Goal: Information Seeking & Learning: Learn about a topic

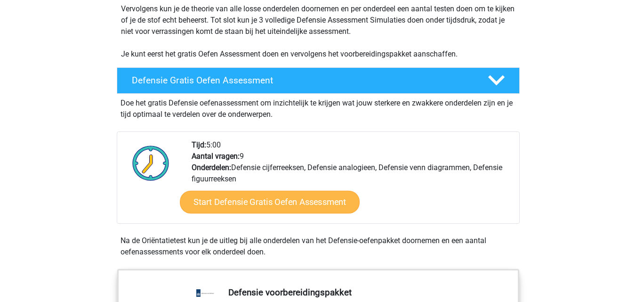
scroll to position [202, 0]
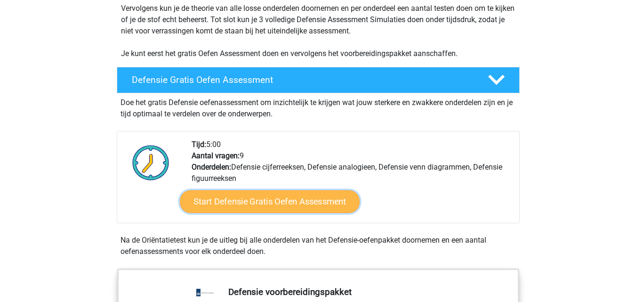
click at [260, 199] on link "Start Defensie Gratis Oefen Assessment" at bounding box center [270, 201] width 180 height 23
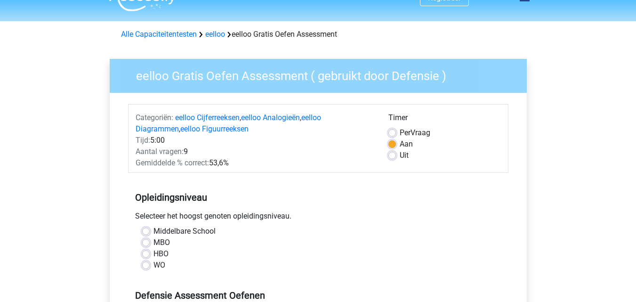
scroll to position [19, 0]
click at [153, 230] on label "Middelbare School" at bounding box center [184, 230] width 62 height 11
click at [146, 230] on input "Middelbare School" at bounding box center [146, 229] width 8 height 9
radio input "true"
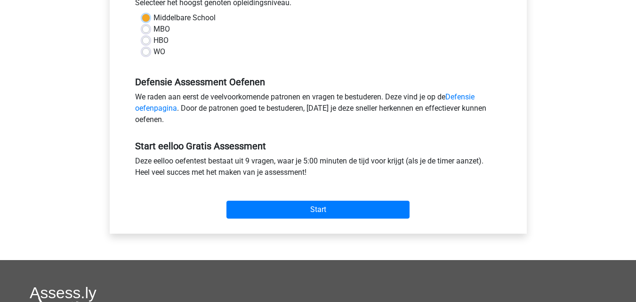
scroll to position [240, 0]
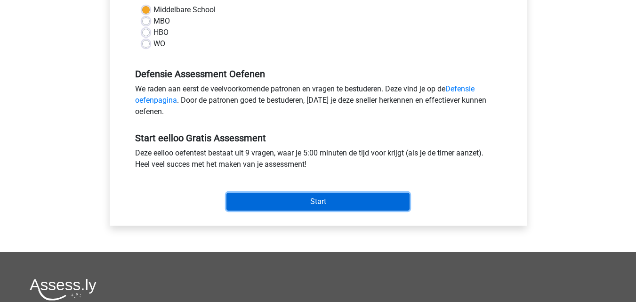
click at [301, 201] on input "Start" at bounding box center [317, 201] width 183 height 18
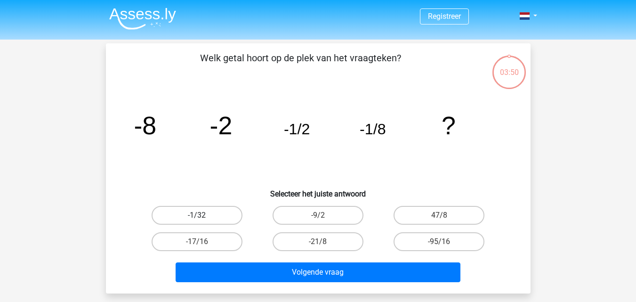
click at [216, 214] on label "-1/32" at bounding box center [197, 215] width 91 height 19
click at [203, 215] on input "-1/32" at bounding box center [200, 218] width 6 height 6
radio input "true"
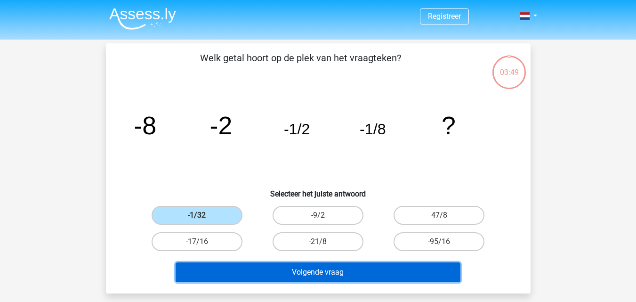
click at [296, 267] on button "Volgende vraag" at bounding box center [318, 272] width 285 height 20
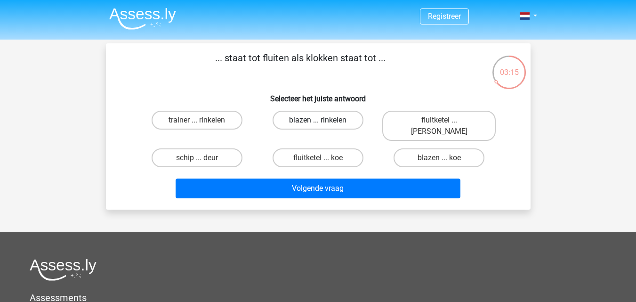
click at [335, 111] on label "blazen ... rinkelen" at bounding box center [317, 120] width 91 height 19
click at [324, 120] on input "blazen ... rinkelen" at bounding box center [321, 123] width 6 height 6
radio input "true"
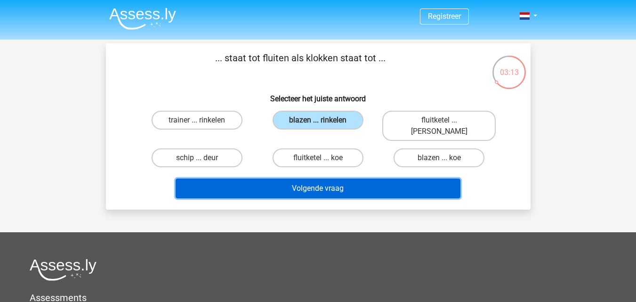
click at [324, 178] on button "Volgende vraag" at bounding box center [318, 188] width 285 height 20
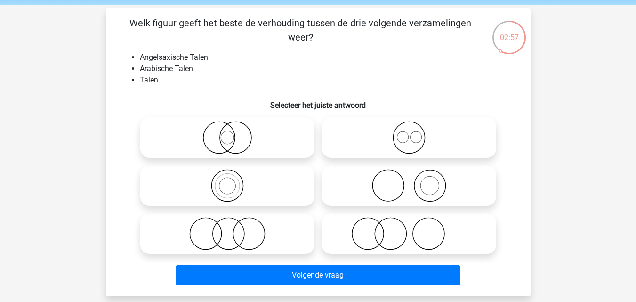
scroll to position [35, 0]
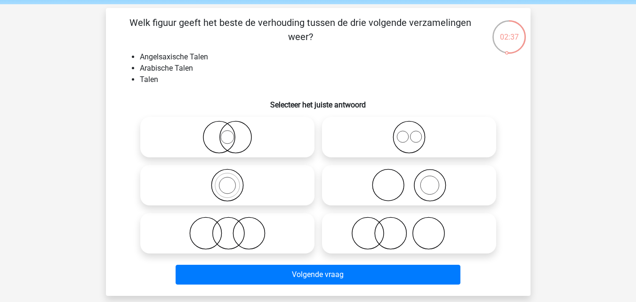
click at [416, 137] on icon at bounding box center [409, 136] width 167 height 33
click at [415, 132] on input "radio" at bounding box center [412, 129] width 6 height 6
radio input "true"
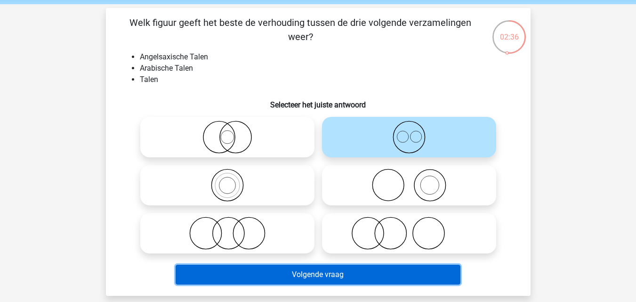
click at [338, 277] on button "Volgende vraag" at bounding box center [318, 274] width 285 height 20
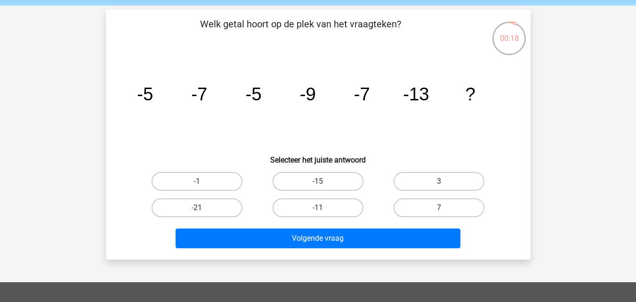
scroll to position [34, 0]
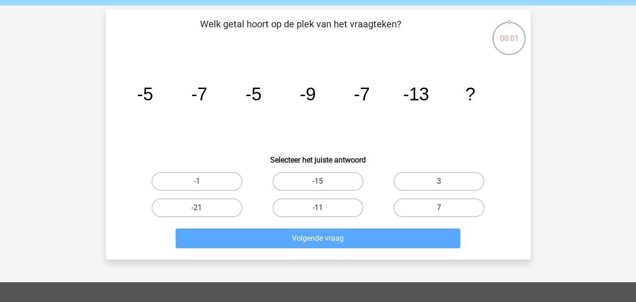
click at [317, 204] on label "-11" at bounding box center [317, 207] width 91 height 19
click at [318, 208] on input "-11" at bounding box center [321, 211] width 6 height 6
radio input "true"
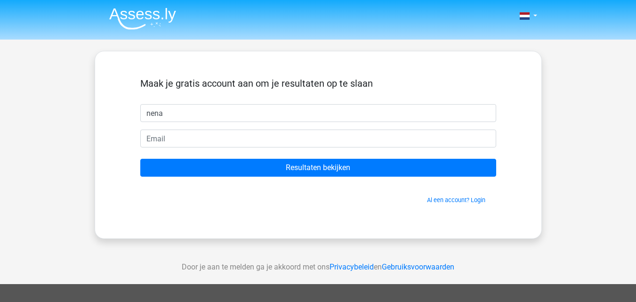
type input "Nena"
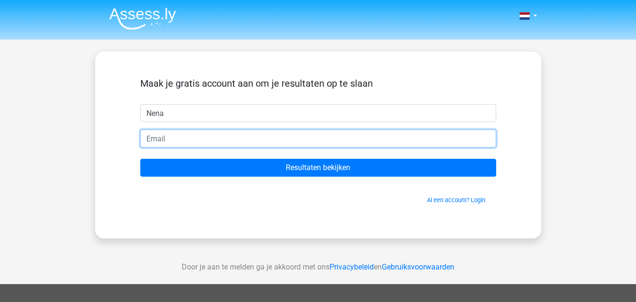
click at [190, 142] on input "email" at bounding box center [318, 138] width 356 height 18
type input "nenapennock@gmail.com"
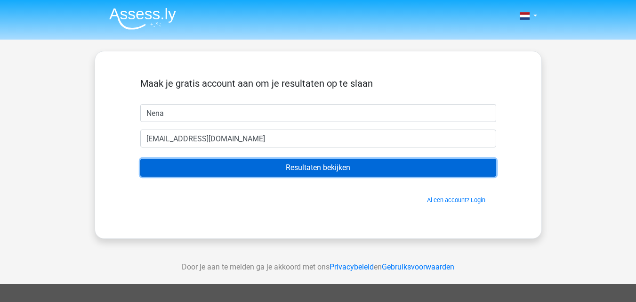
click at [233, 167] on input "Resultaten bekijken" at bounding box center [318, 168] width 356 height 18
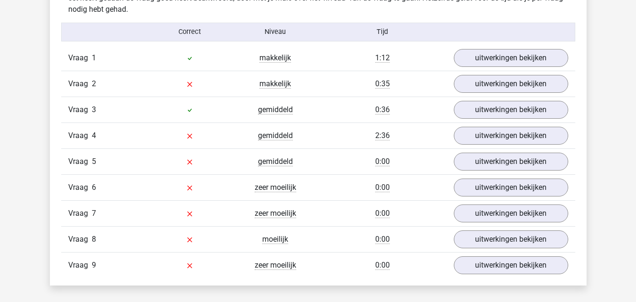
scroll to position [1016, 0]
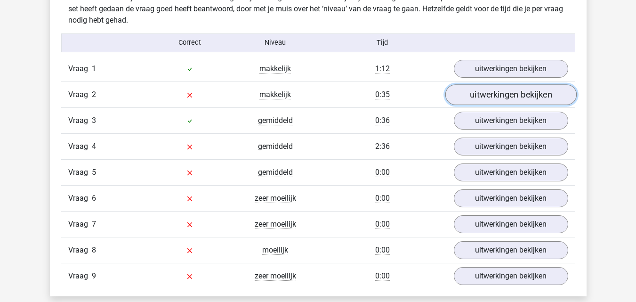
click at [474, 88] on link "uitwerkingen bekijken" at bounding box center [510, 94] width 131 height 21
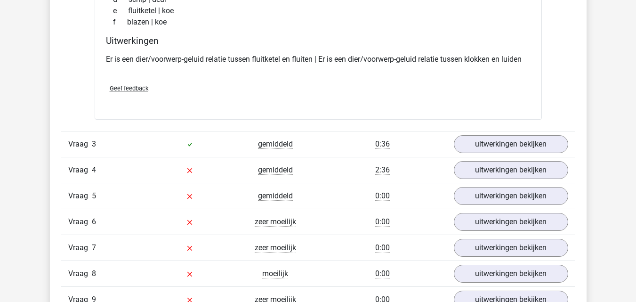
scroll to position [1206, 0]
click at [500, 176] on link "uitwerkingen bekijken" at bounding box center [510, 169] width 131 height 21
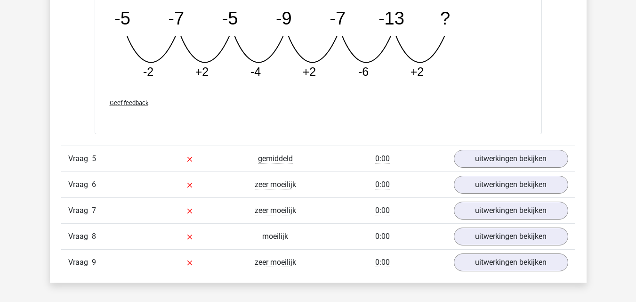
scroll to position [1680, 0]
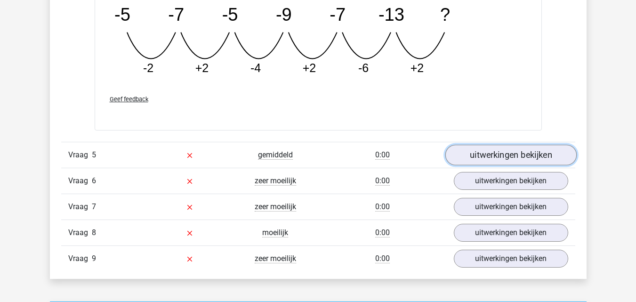
click at [461, 154] on link "uitwerkingen bekijken" at bounding box center [510, 154] width 131 height 21
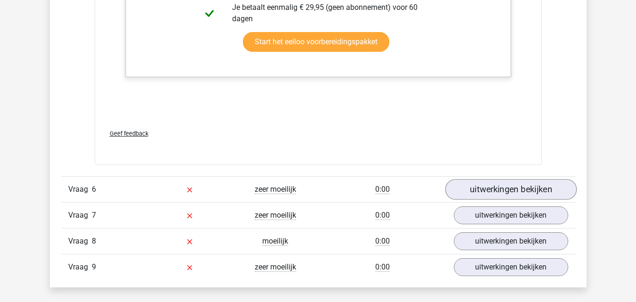
scroll to position [2142, 0]
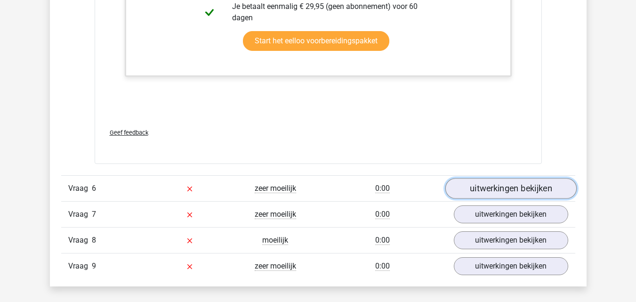
click at [515, 187] on link "uitwerkingen bekijken" at bounding box center [510, 188] width 131 height 21
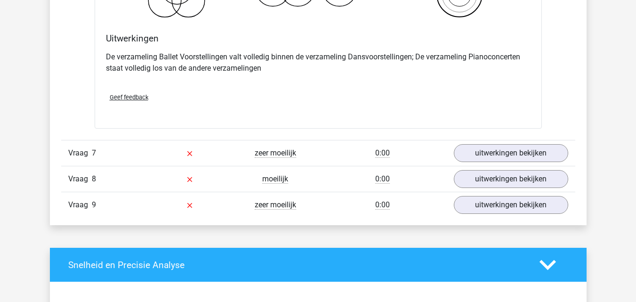
scroll to position [2563, 0]
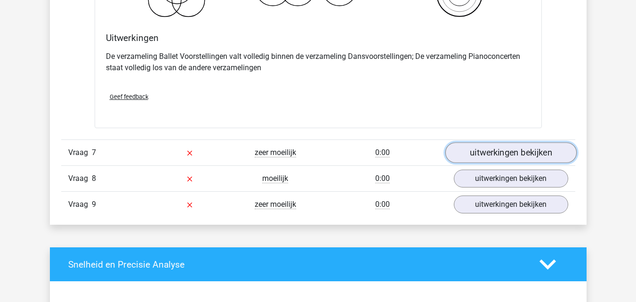
click at [498, 147] on link "uitwerkingen bekijken" at bounding box center [510, 152] width 131 height 21
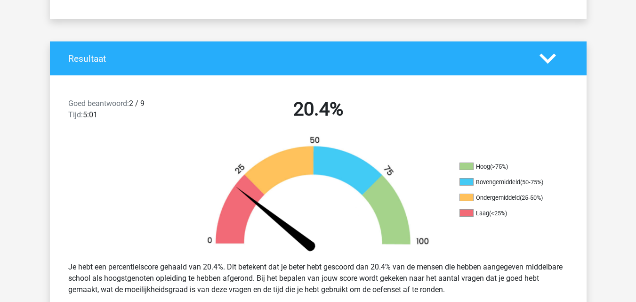
scroll to position [0, 0]
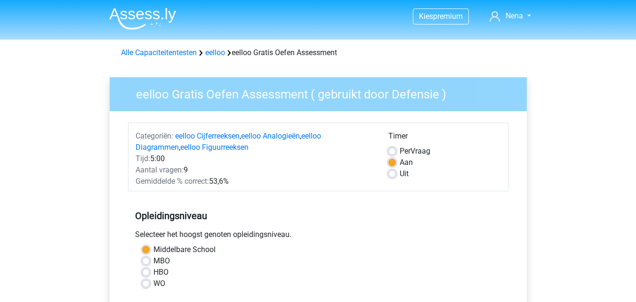
scroll to position [240, 0]
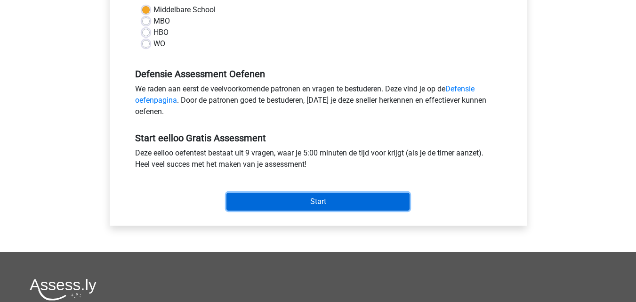
click at [285, 207] on input "Start" at bounding box center [317, 201] width 183 height 18
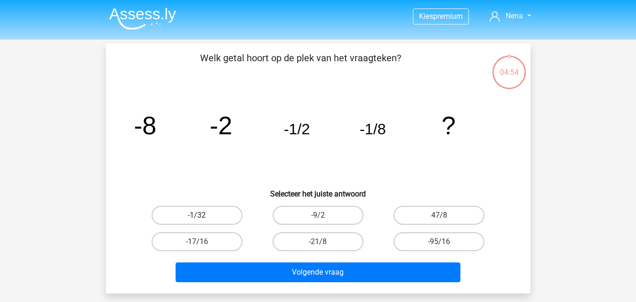
click at [194, 218] on label "-1/32" at bounding box center [197, 215] width 91 height 19
click at [197, 218] on input "-1/32" at bounding box center [200, 218] width 6 height 6
radio input "true"
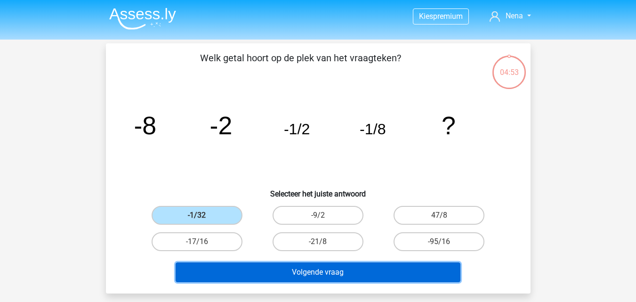
click at [247, 275] on button "Volgende vraag" at bounding box center [318, 272] width 285 height 20
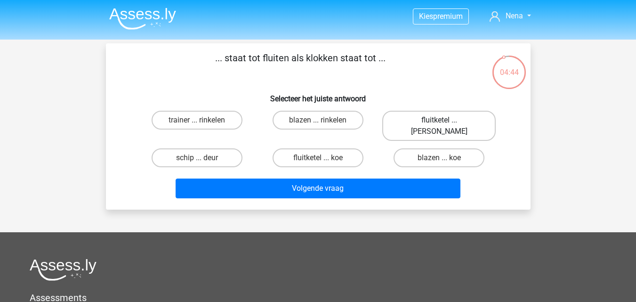
click at [454, 114] on label "fluitketel ... luiden" at bounding box center [438, 126] width 113 height 30
click at [445, 120] on input "fluitketel ... luiden" at bounding box center [442, 123] width 6 height 6
radio input "true"
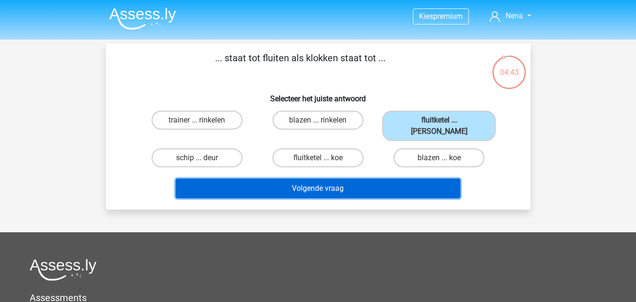
click at [381, 178] on button "Volgende vraag" at bounding box center [318, 188] width 285 height 20
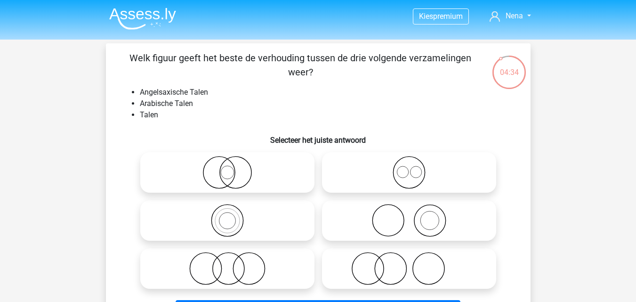
click at [393, 188] on icon at bounding box center [409, 172] width 167 height 33
click at [409, 168] on input "radio" at bounding box center [412, 164] width 6 height 6
radio input "true"
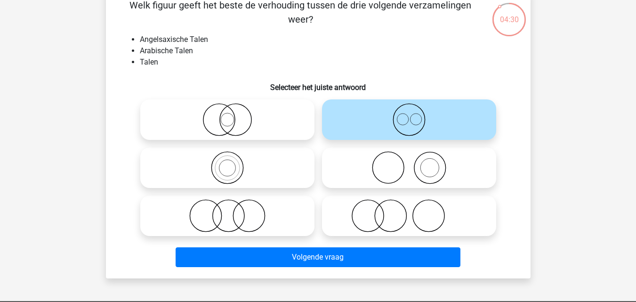
scroll to position [55, 0]
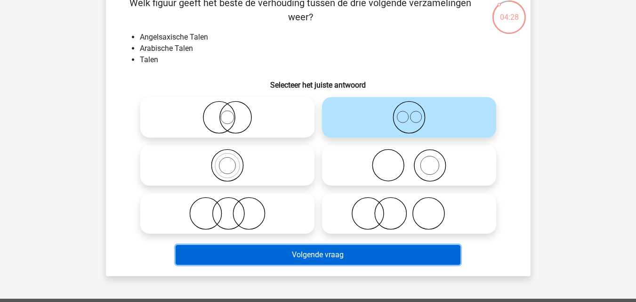
click at [323, 258] on button "Volgende vraag" at bounding box center [318, 255] width 285 height 20
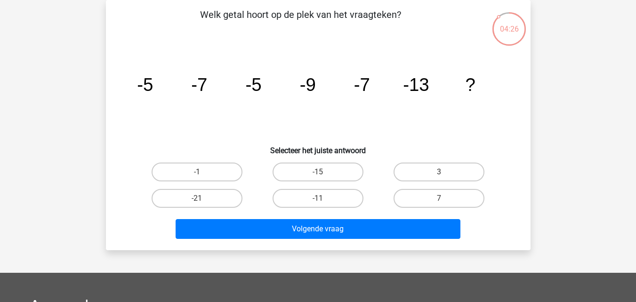
scroll to position [0, 0]
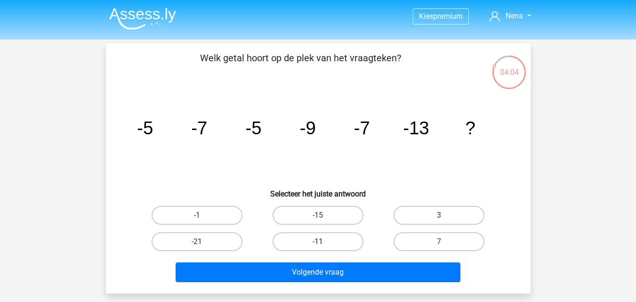
click at [328, 240] on label "-11" at bounding box center [317, 241] width 91 height 19
click at [324, 241] on input "-11" at bounding box center [321, 244] width 6 height 6
radio input "true"
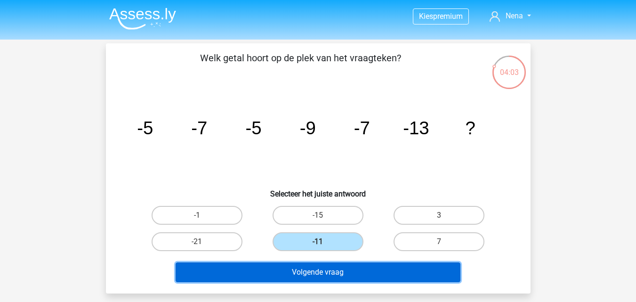
click at [324, 277] on button "Volgende vraag" at bounding box center [318, 272] width 285 height 20
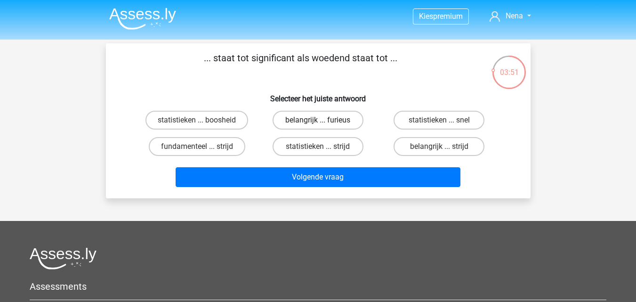
click at [322, 117] on label "belangrijk ... furieus" at bounding box center [317, 120] width 91 height 19
click at [322, 120] on input "belangrijk ... furieus" at bounding box center [321, 123] width 6 height 6
radio input "true"
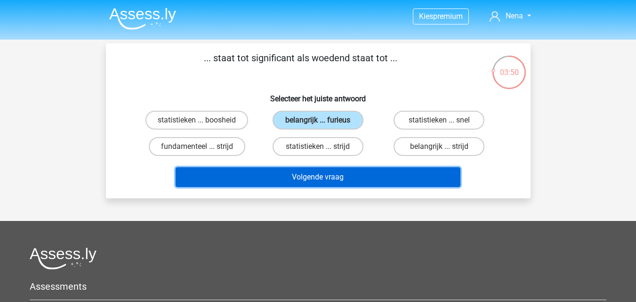
click at [326, 175] on button "Volgende vraag" at bounding box center [318, 177] width 285 height 20
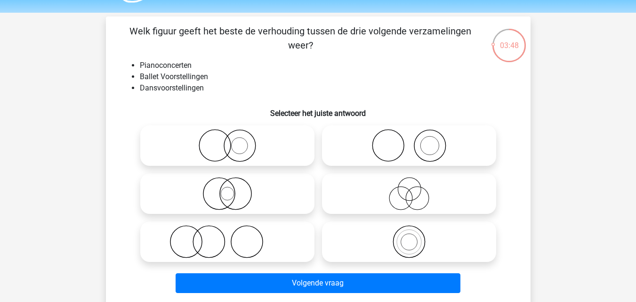
scroll to position [26, 0]
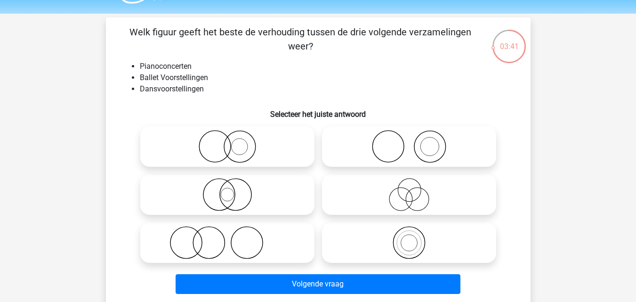
click at [408, 144] on icon at bounding box center [409, 146] width 167 height 33
click at [409, 142] on input "radio" at bounding box center [412, 139] width 6 height 6
radio input "true"
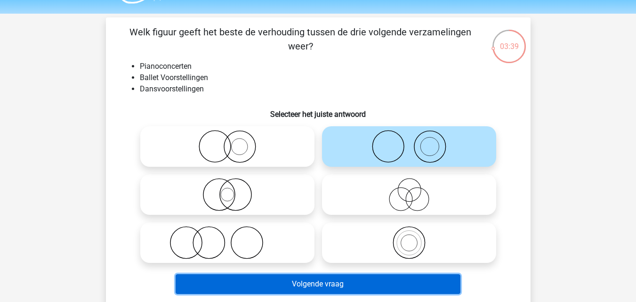
click at [319, 288] on button "Volgende vraag" at bounding box center [318, 284] width 285 height 20
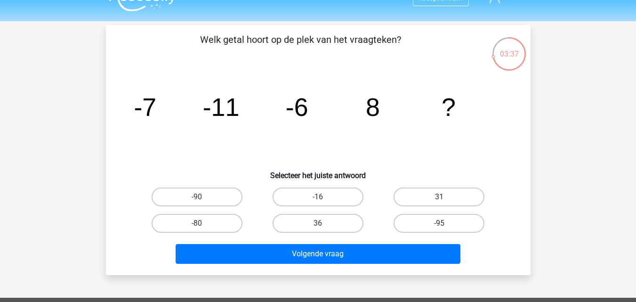
scroll to position [15, 0]
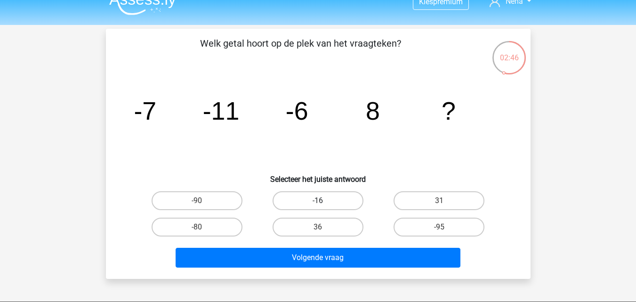
click at [315, 201] on label "-16" at bounding box center [317, 200] width 91 height 19
click at [318, 201] on input "-16" at bounding box center [321, 203] width 6 height 6
radio input "true"
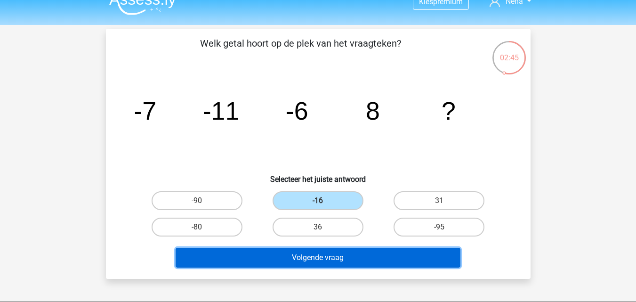
click at [316, 257] on button "Volgende vraag" at bounding box center [318, 258] width 285 height 20
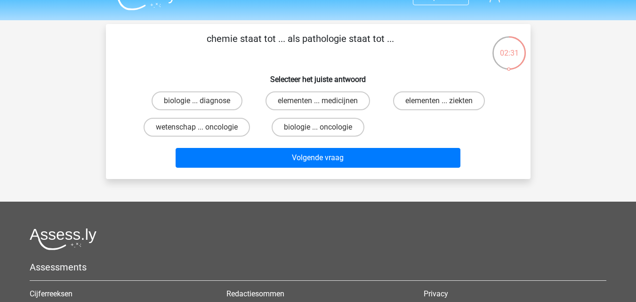
scroll to position [20, 0]
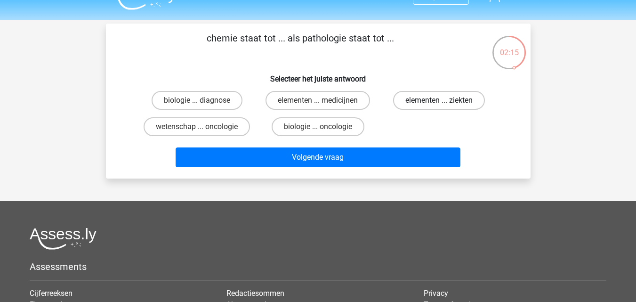
click at [417, 100] on label "elementen ... ziekten" at bounding box center [439, 100] width 92 height 19
click at [439, 100] on input "elementen ... ziekten" at bounding box center [442, 103] width 6 height 6
radio input "true"
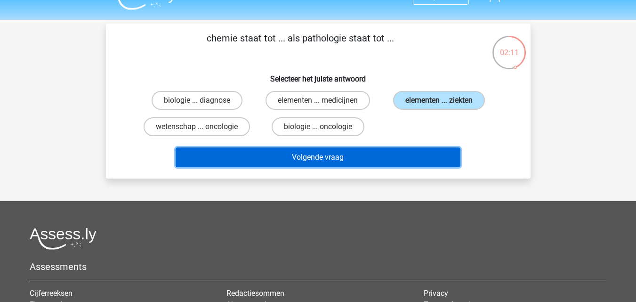
click at [391, 156] on button "Volgende vraag" at bounding box center [318, 157] width 285 height 20
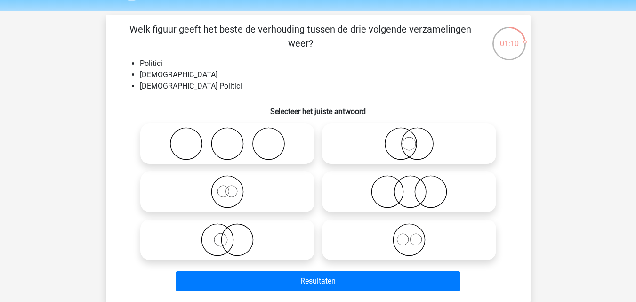
scroll to position [29, 0]
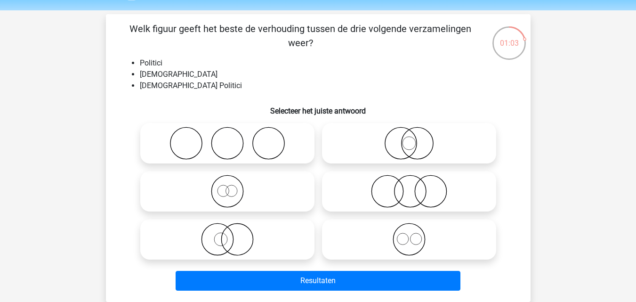
click at [241, 243] on icon at bounding box center [227, 239] width 167 height 33
click at [233, 234] on input "radio" at bounding box center [230, 231] width 6 height 6
radio input "true"
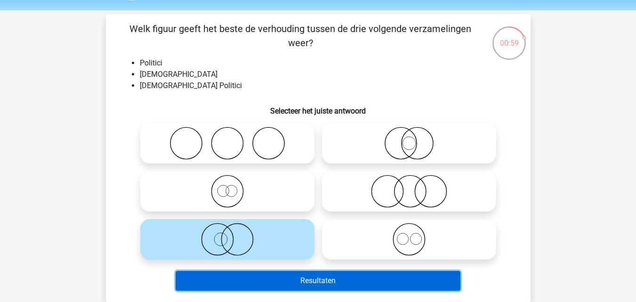
click at [342, 280] on button "Resultaten" at bounding box center [318, 281] width 285 height 20
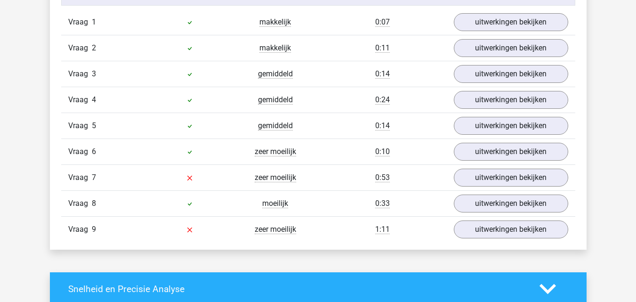
scroll to position [1064, 0]
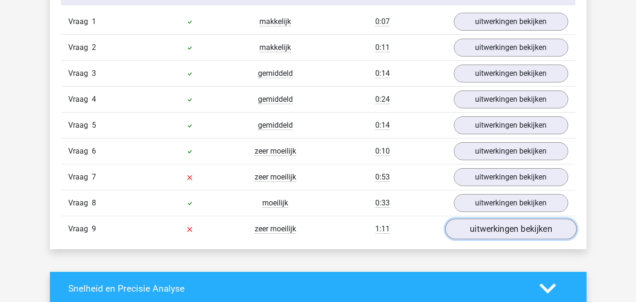
click at [487, 226] on link "uitwerkingen bekijken" at bounding box center [510, 228] width 131 height 21
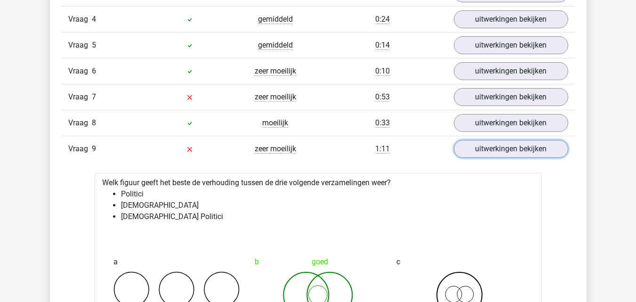
scroll to position [1143, 0]
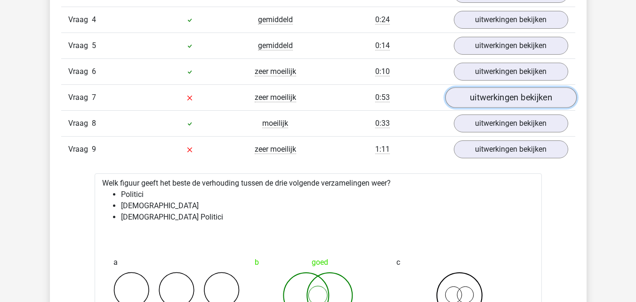
click at [485, 98] on link "uitwerkingen bekijken" at bounding box center [510, 97] width 131 height 21
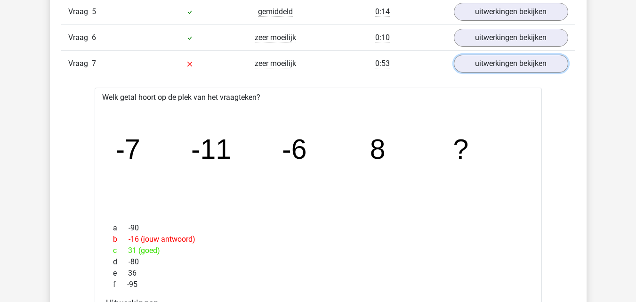
scroll to position [1173, 0]
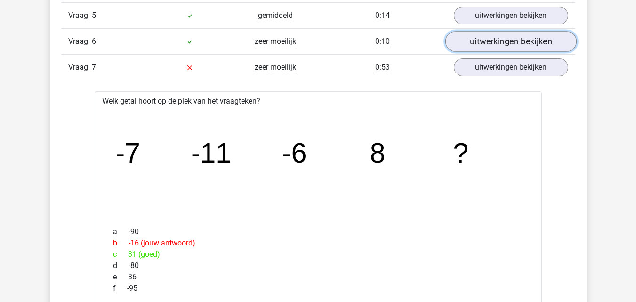
click at [496, 44] on link "uitwerkingen bekijken" at bounding box center [510, 41] width 131 height 21
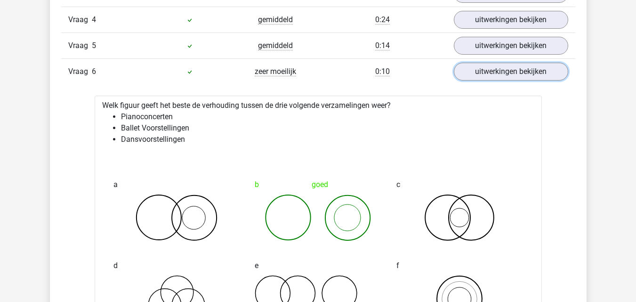
scroll to position [1137, 0]
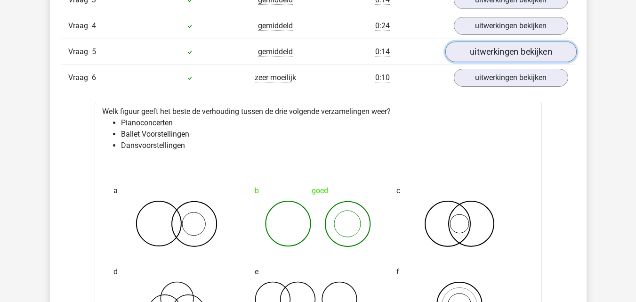
click at [457, 46] on link "uitwerkingen bekijken" at bounding box center [510, 51] width 131 height 21
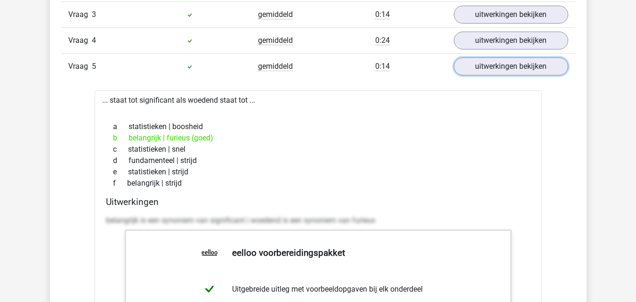
scroll to position [1121, 0]
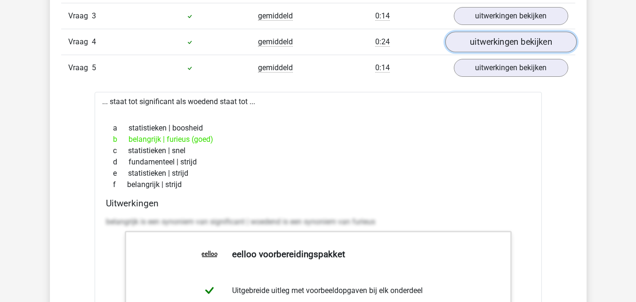
click at [500, 38] on link "uitwerkingen bekijken" at bounding box center [510, 42] width 131 height 21
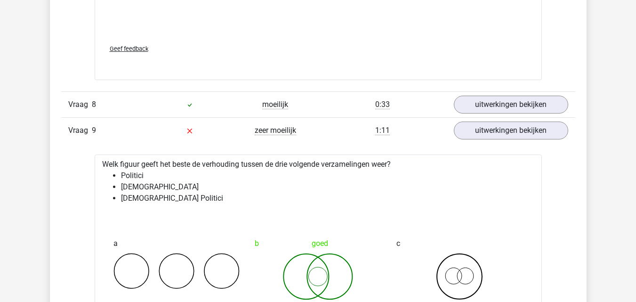
scroll to position [3016, 0]
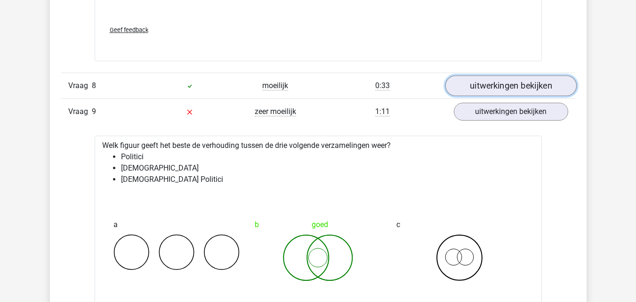
click at [512, 91] on link "uitwerkingen bekijken" at bounding box center [510, 85] width 131 height 21
